Goal: Transaction & Acquisition: Purchase product/service

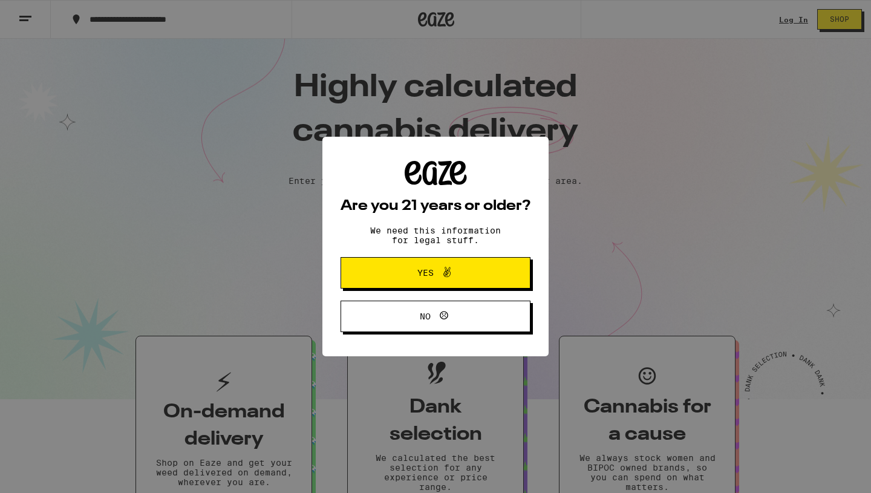
click at [438, 282] on button "Yes" at bounding box center [436, 272] width 190 height 31
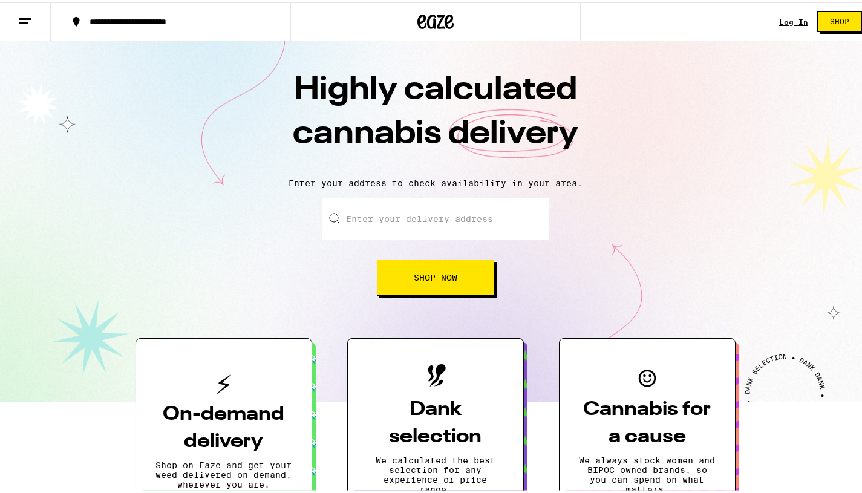
click at [37, 19] on button at bounding box center [25, 20] width 51 height 38
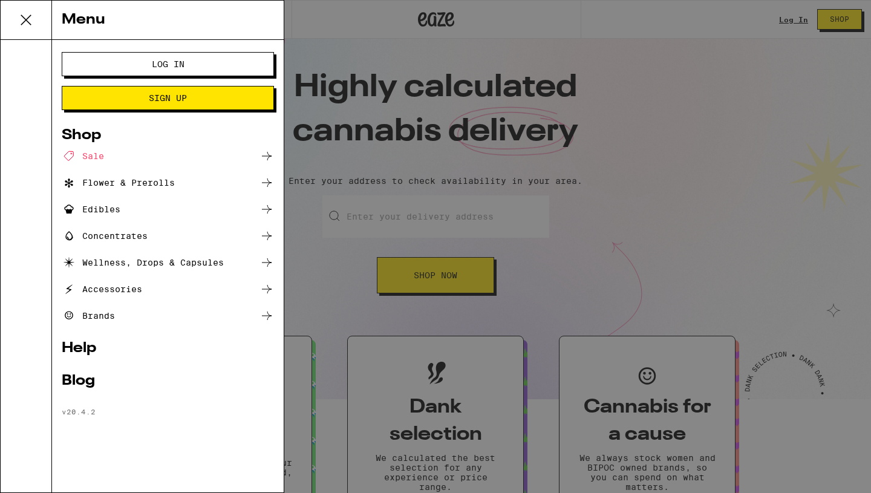
click at [263, 239] on icon at bounding box center [267, 236] width 15 height 15
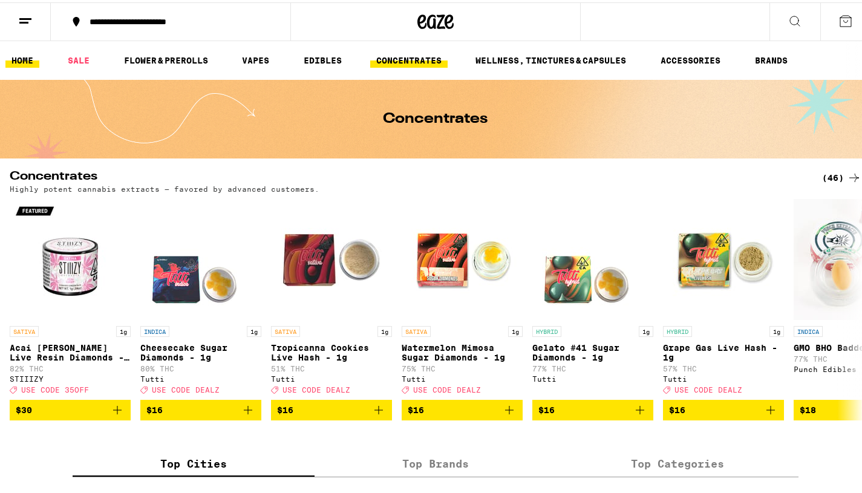
click at [29, 62] on link "HOME" at bounding box center [22, 58] width 34 height 15
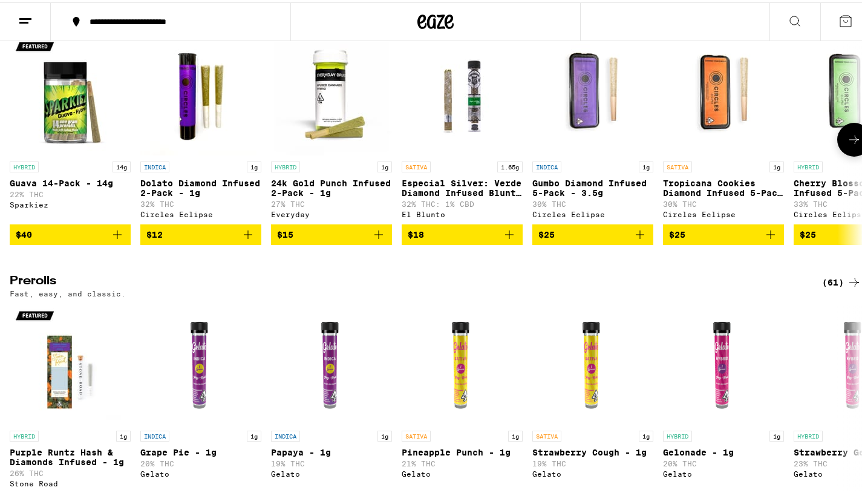
scroll to position [3190, 0]
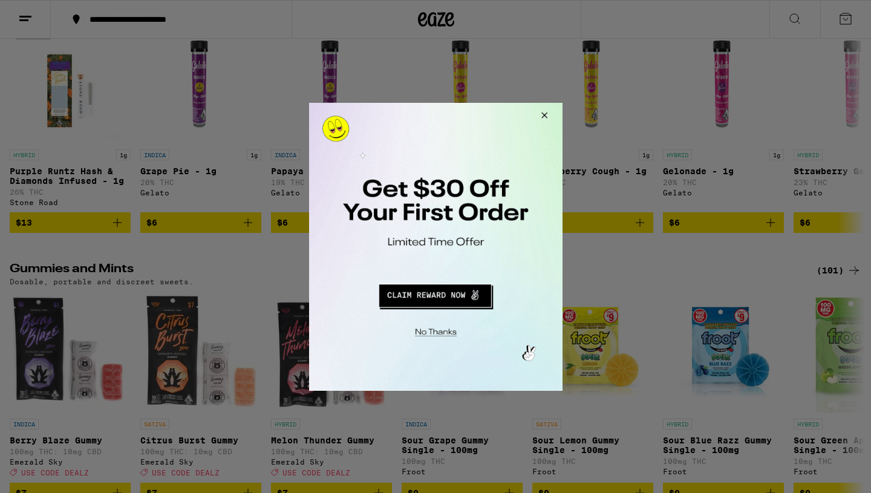
click at [445, 329] on button "Close Modal" at bounding box center [433, 330] width 246 height 19
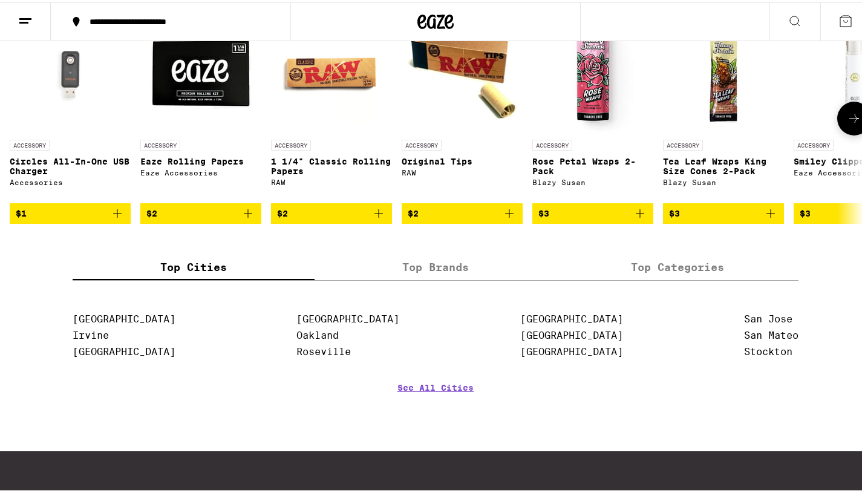
scroll to position [0, 2]
